Goal: Task Accomplishment & Management: Complete application form

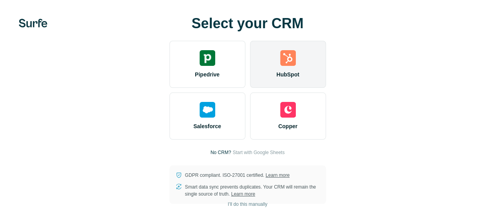
click at [280, 66] on img at bounding box center [288, 58] width 16 height 16
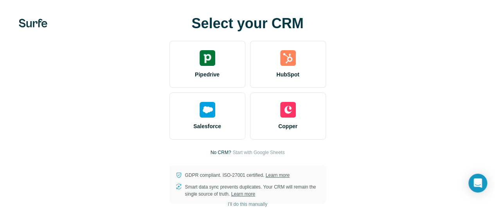
drag, startPoint x: 14, startPoint y: 2, endPoint x: 212, endPoint y: 154, distance: 249.6
click at [212, 154] on div "Select your CRM Pipedrive HubSpot Salesforce Copper No CRM? Start with Google S…" at bounding box center [248, 110] width 464 height 188
